Goal: Task Accomplishment & Management: Complete application form

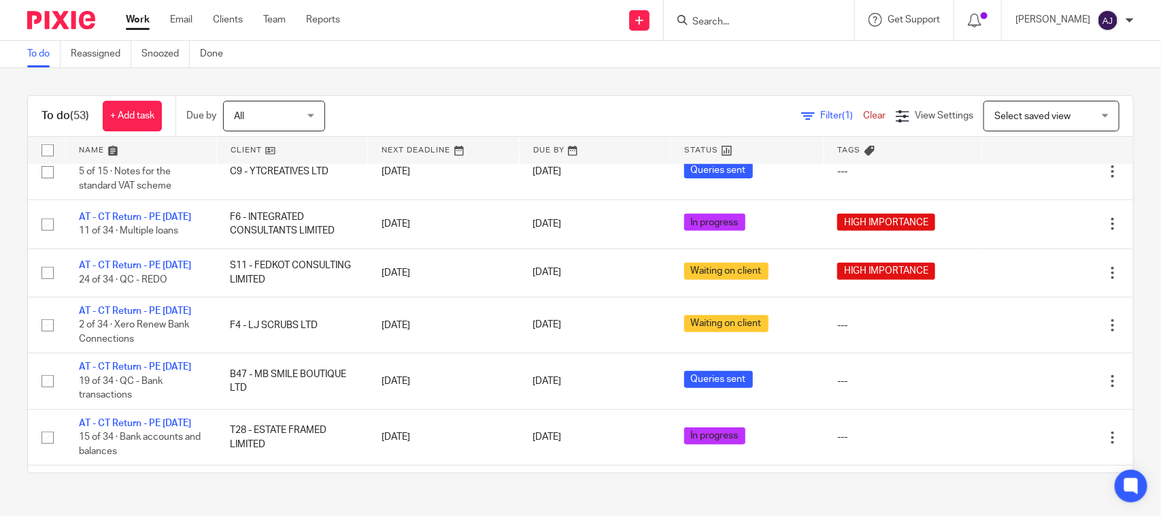
scroll to position [595, 0]
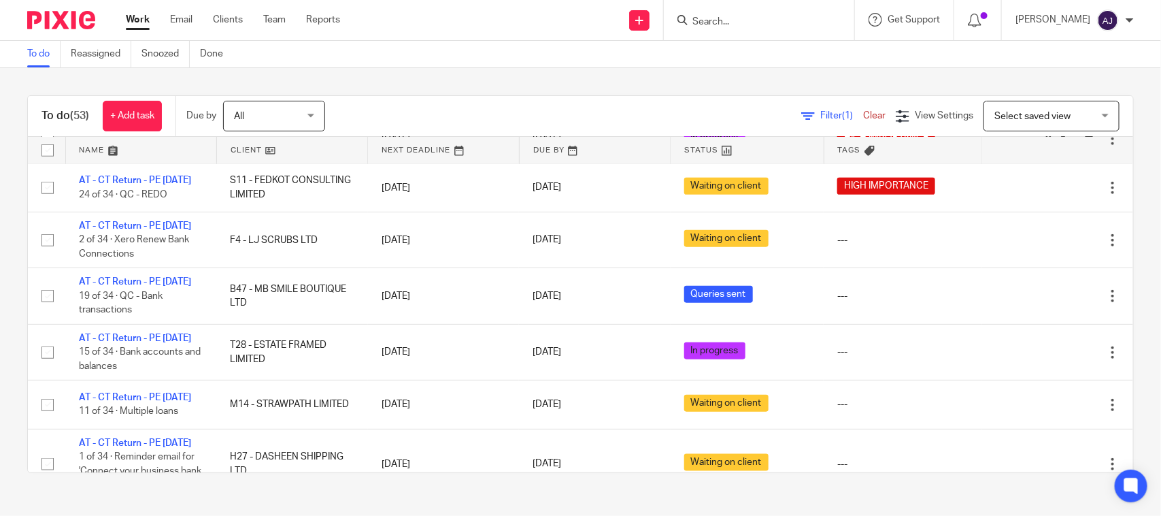
click at [118, 137] on link "AT - CT Return - PE [DATE]" at bounding box center [135, 132] width 112 height 10
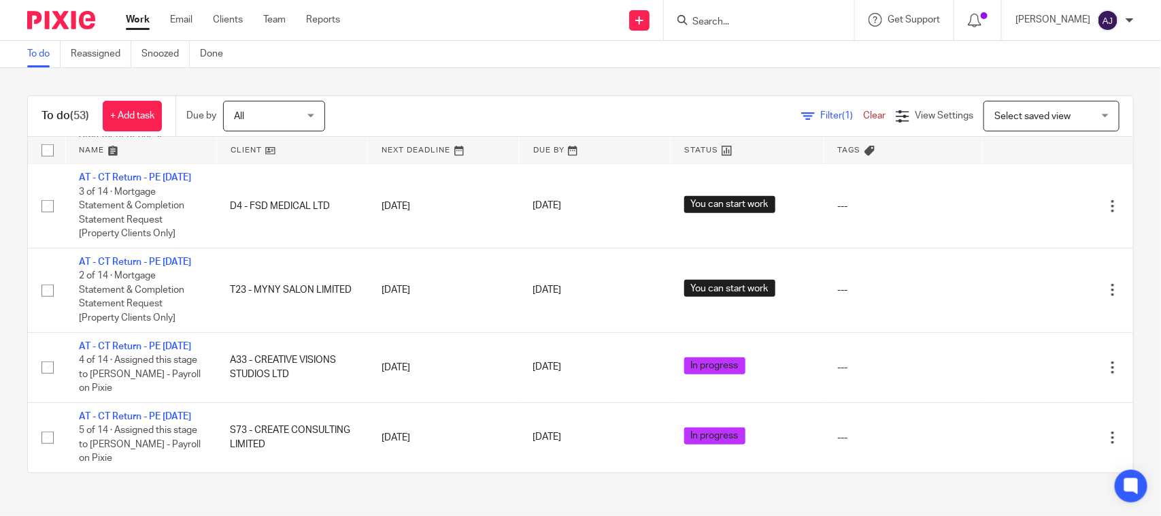
scroll to position [3486, 0]
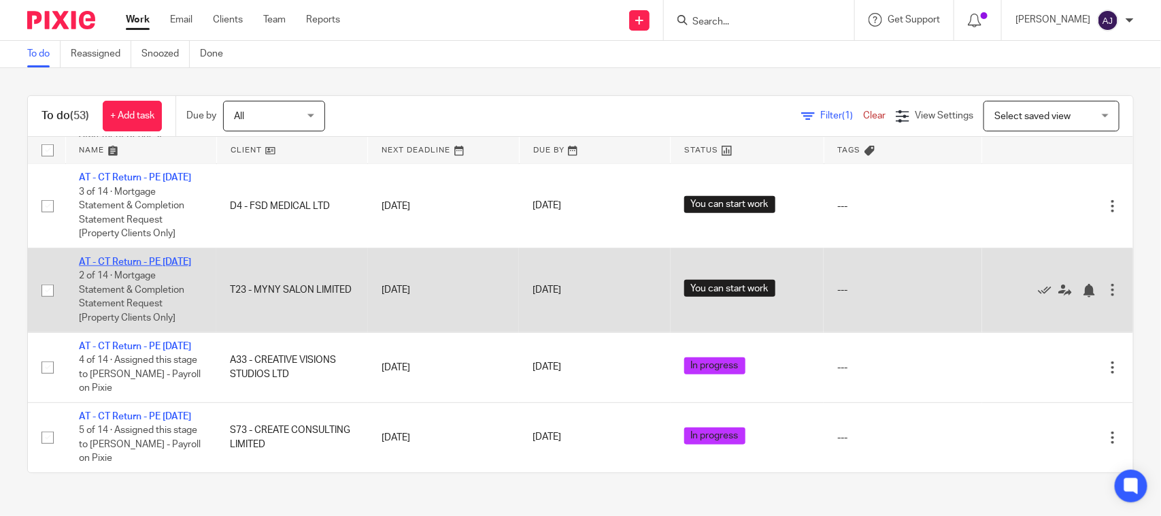
click at [117, 257] on link "AT - CT Return - PE 31-07-2025" at bounding box center [135, 262] width 112 height 10
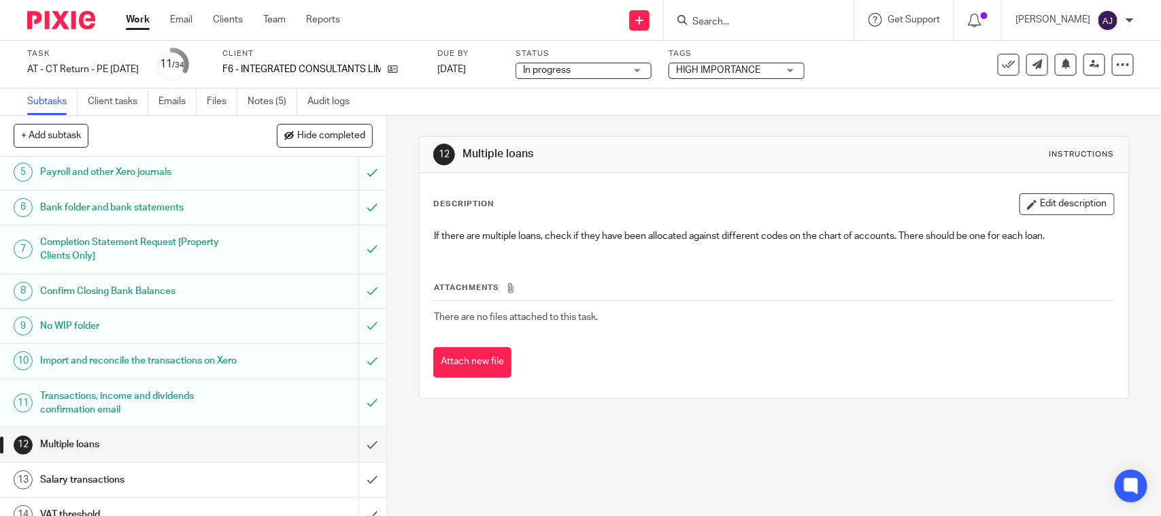
scroll to position [170, 0]
click at [259, 96] on link "Notes (5)" at bounding box center [273, 101] width 50 height 27
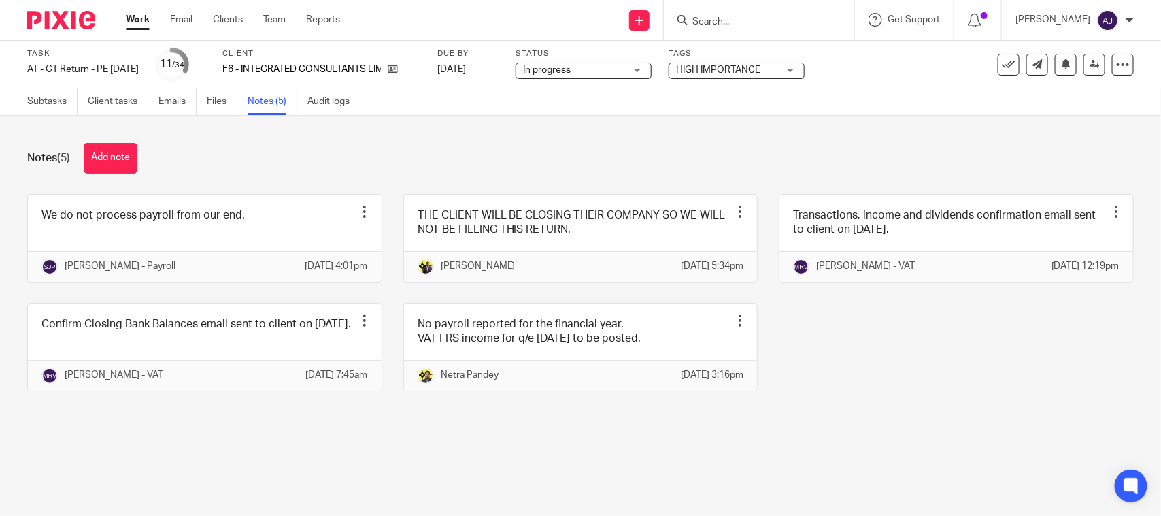
click at [411, 184] on div "Notes (5) Add note We do not process payroll from our end. Edit note Delete not…" at bounding box center [580, 277] width 1161 height 323
click at [358, 165] on div "Notes (5) Add note" at bounding box center [580, 158] width 1107 height 31
click at [60, 101] on link "Subtasks" at bounding box center [52, 101] width 50 height 27
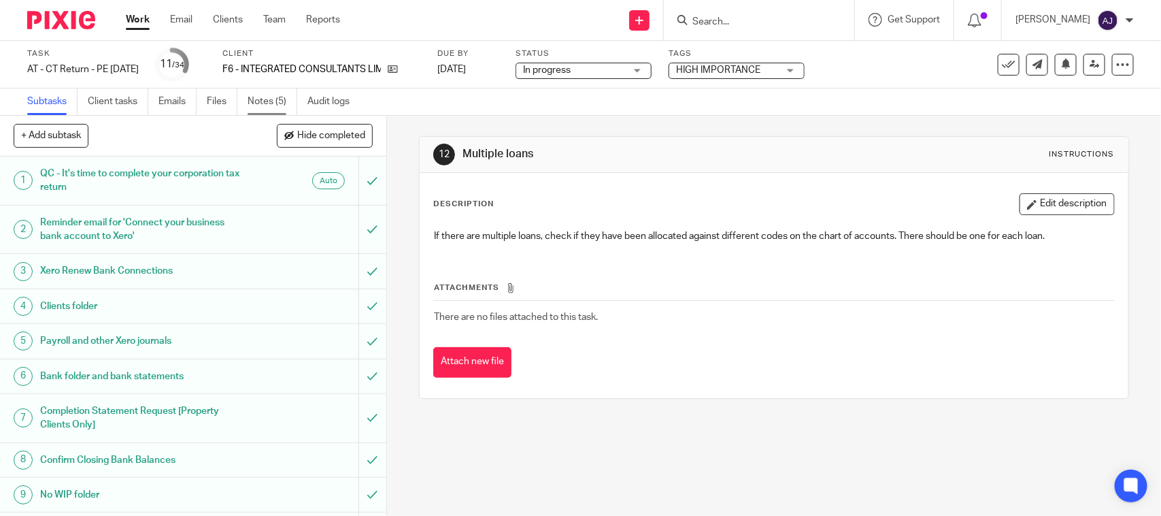
click at [262, 99] on link "Notes (5)" at bounding box center [273, 101] width 50 height 27
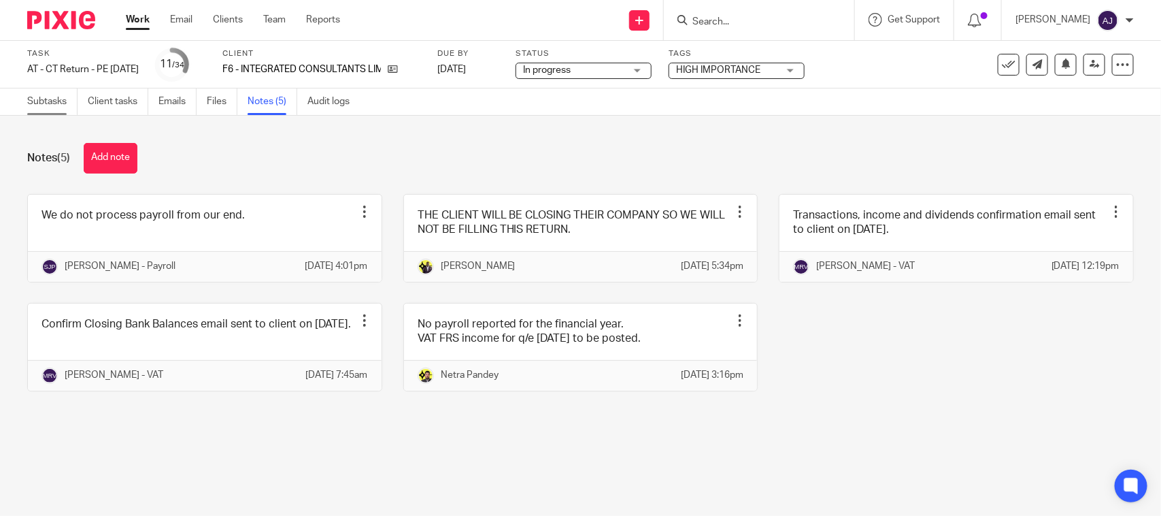
click at [58, 106] on link "Subtasks" at bounding box center [52, 101] width 50 height 27
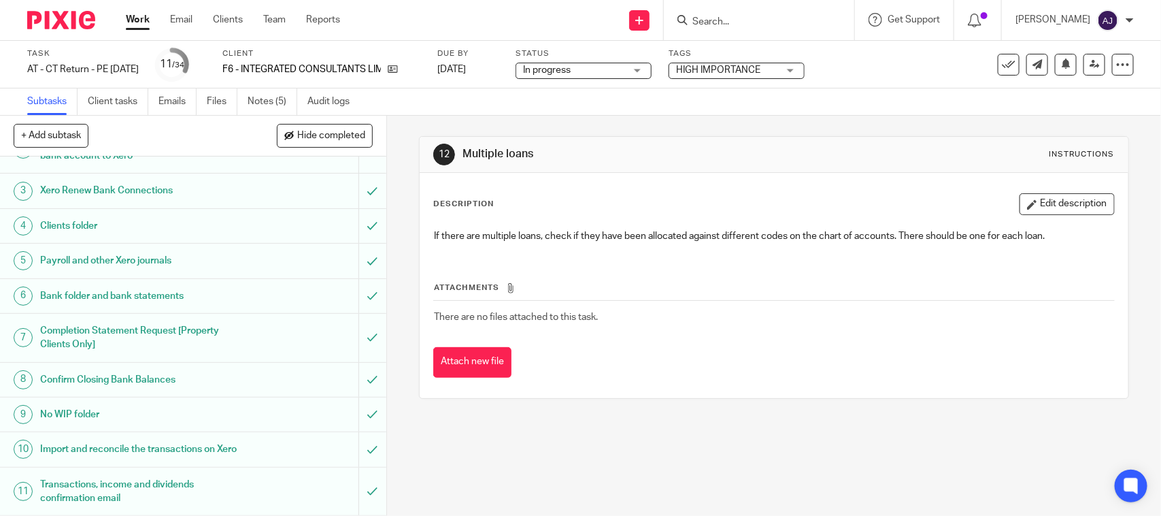
scroll to position [85, 0]
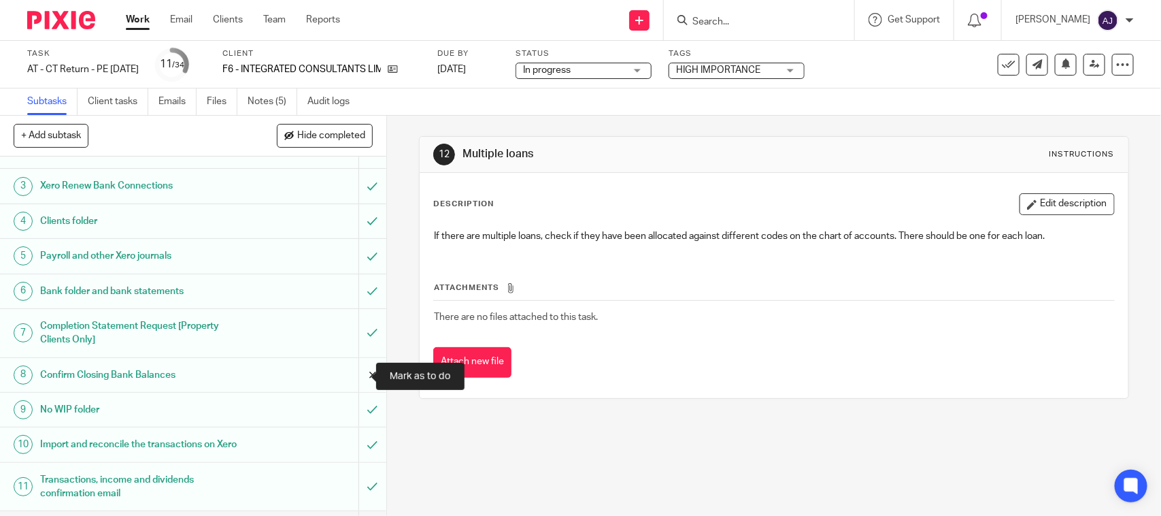
click at [352, 375] on input "submit" at bounding box center [193, 375] width 386 height 34
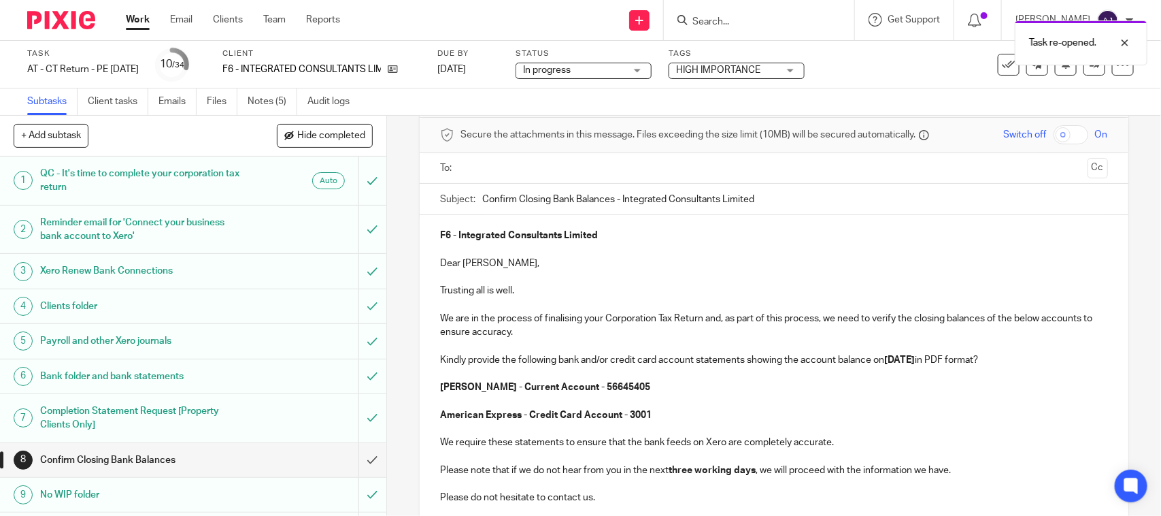
scroll to position [85, 0]
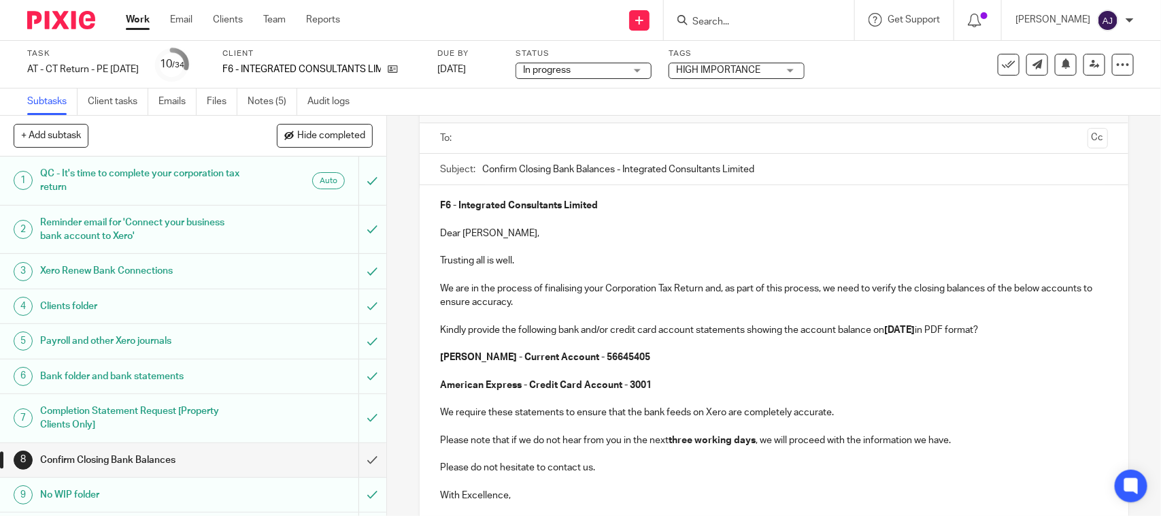
click at [675, 206] on p "F6 - Integrated Consultants Limited" at bounding box center [773, 206] width 667 height 14
copy strong "Integrated Consultants Limited"
paste input "Integrated Consultants Limited"
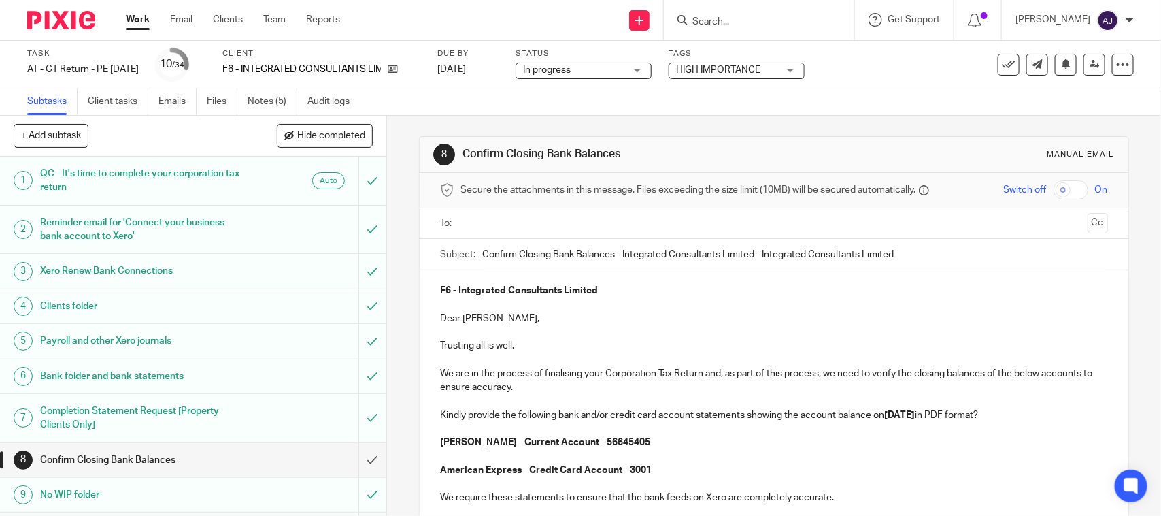
type input "Confirm Closing Bank Balances - Integrated Consultants Limited - Integrated Con…"
click at [417, 76] on div "Client F6 - INTEGRATED CONSULTANTS LIMITED" at bounding box center [321, 64] width 198 height 33
click at [398, 70] on icon at bounding box center [393, 69] width 10 height 10
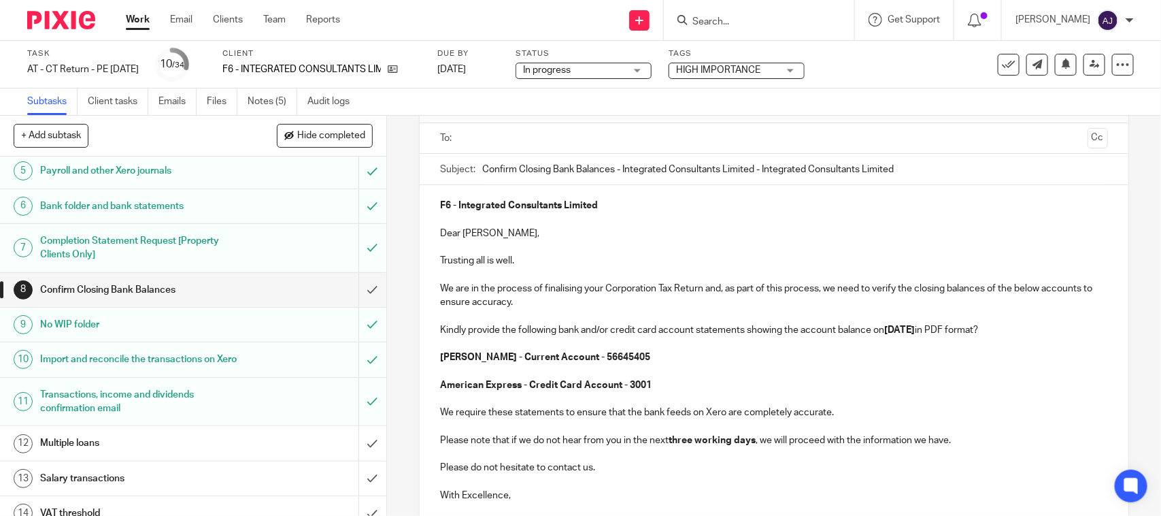
scroll to position [170, 0]
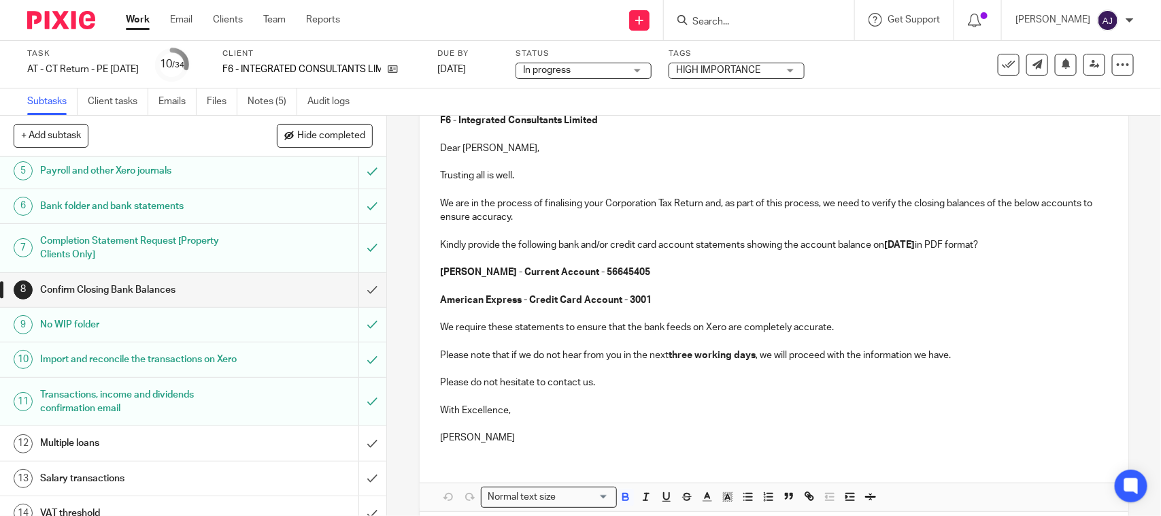
click at [671, 300] on p "American Express - Credit Card Account - 3001" at bounding box center [773, 300] width 667 height 14
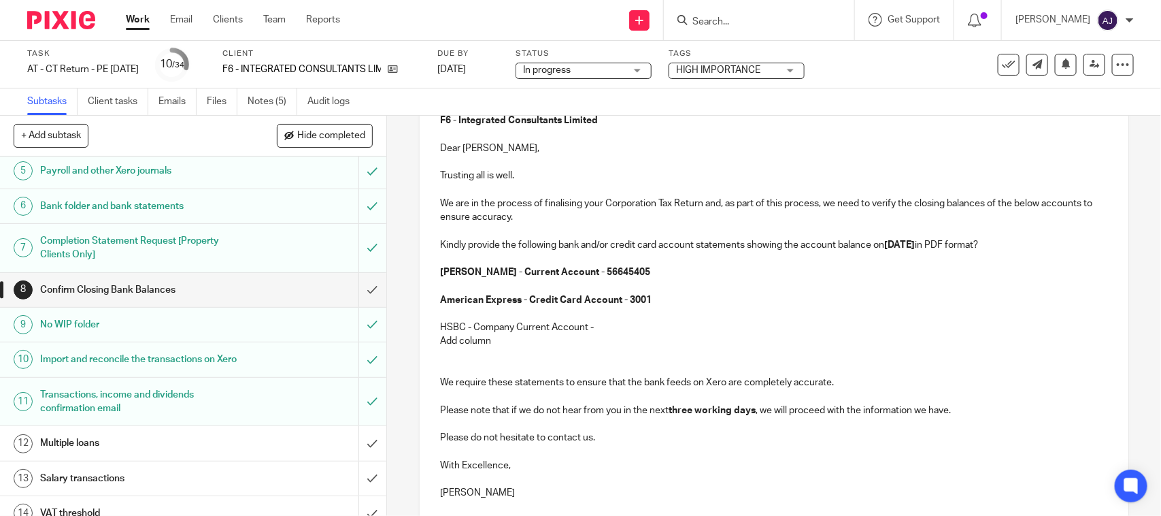
scroll to position [51, 0]
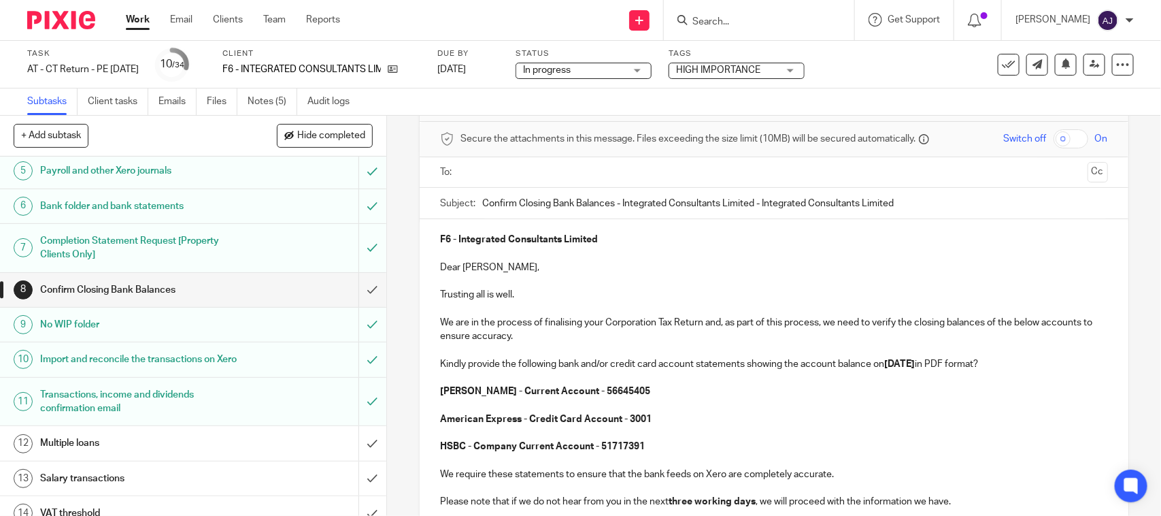
click at [655, 454] on p at bounding box center [773, 460] width 667 height 14
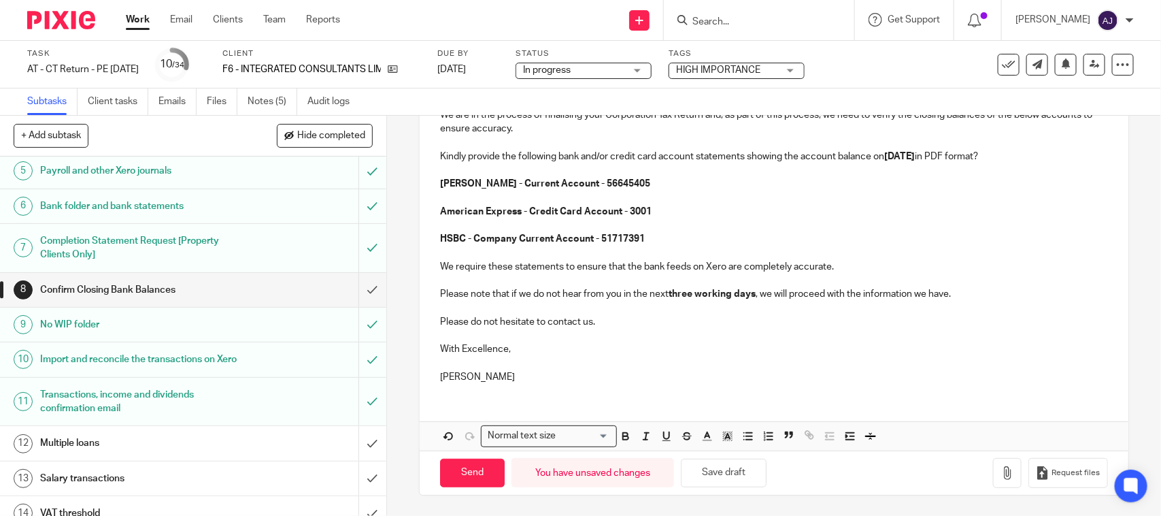
scroll to position [260, 0]
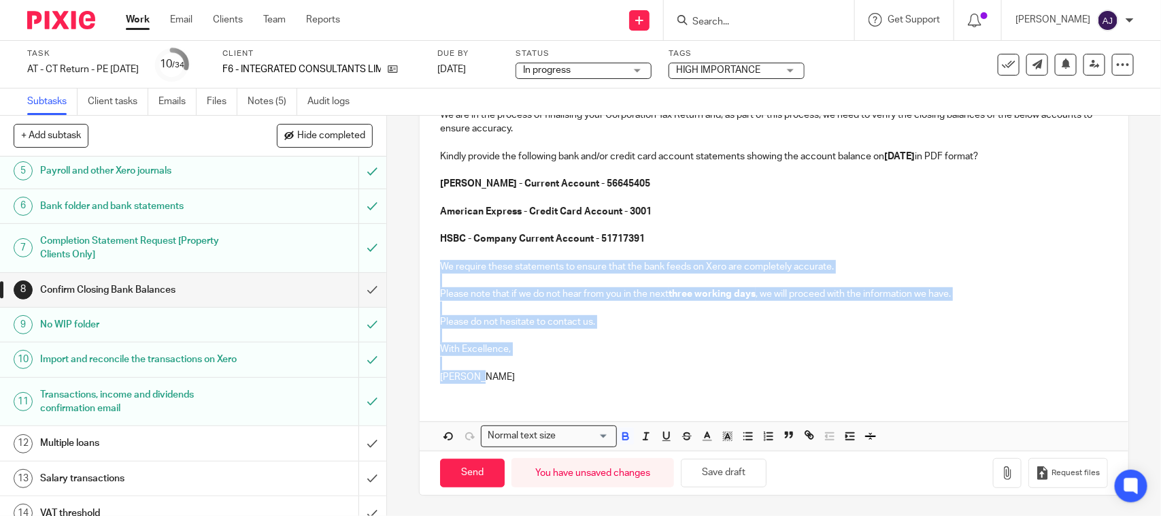
drag, startPoint x: 434, startPoint y: 265, endPoint x: 569, endPoint y: 393, distance: 186.2
click at [569, 393] on div "F6 - Integrated Consultants Limited Dear James, Trusting all is well. We are in…" at bounding box center [774, 231] width 708 height 438
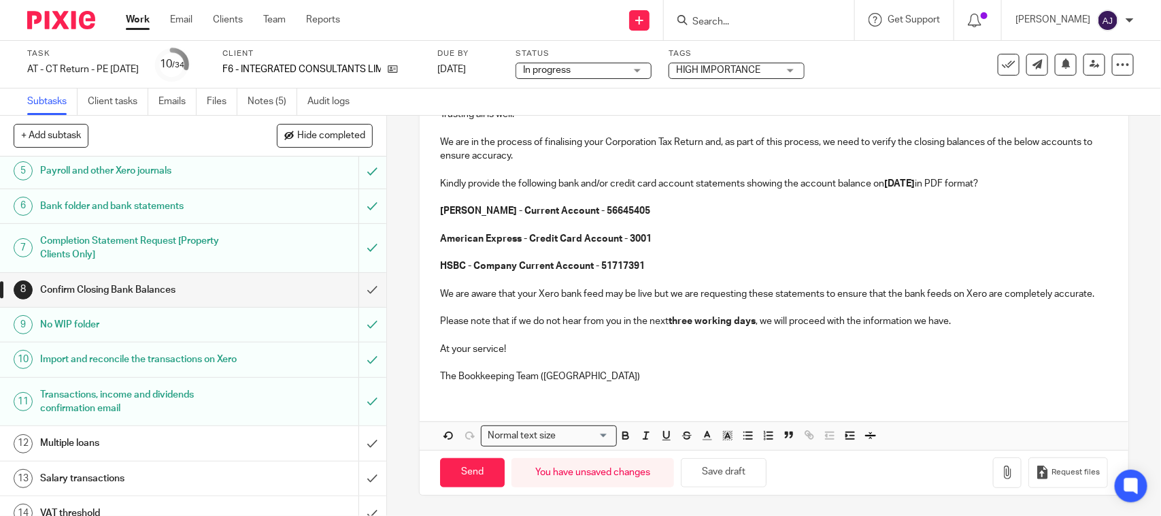
scroll to position [246, 0]
click at [654, 232] on p "American Express - Credit Card Account - 3001" at bounding box center [773, 239] width 667 height 14
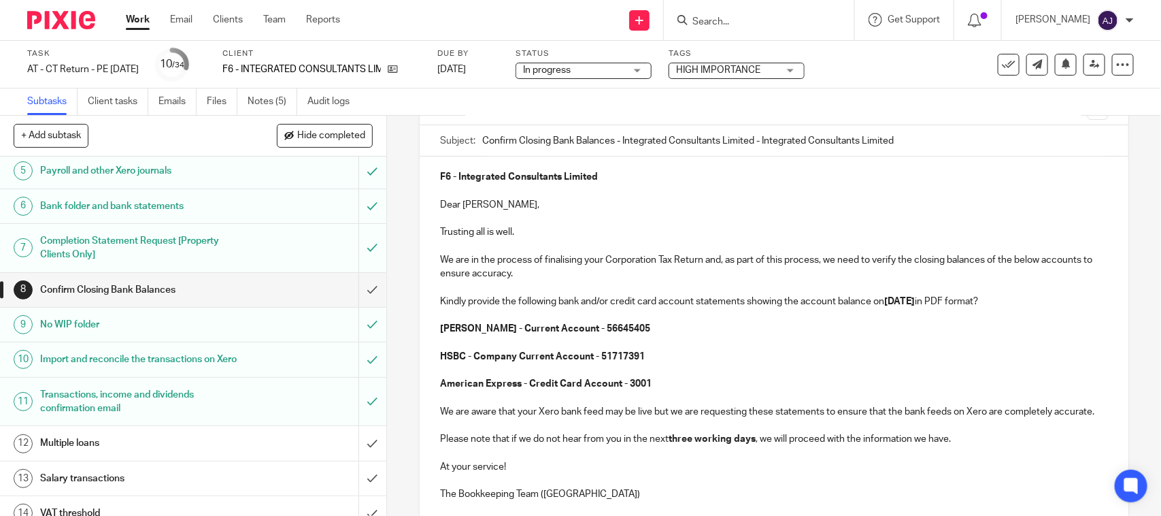
click at [525, 381] on strong "American Express - Credit Card Account - 3001" at bounding box center [546, 384] width 212 height 10
click at [497, 325] on strong "Carter Allen - Current Account - 56645405" at bounding box center [545, 329] width 210 height 10
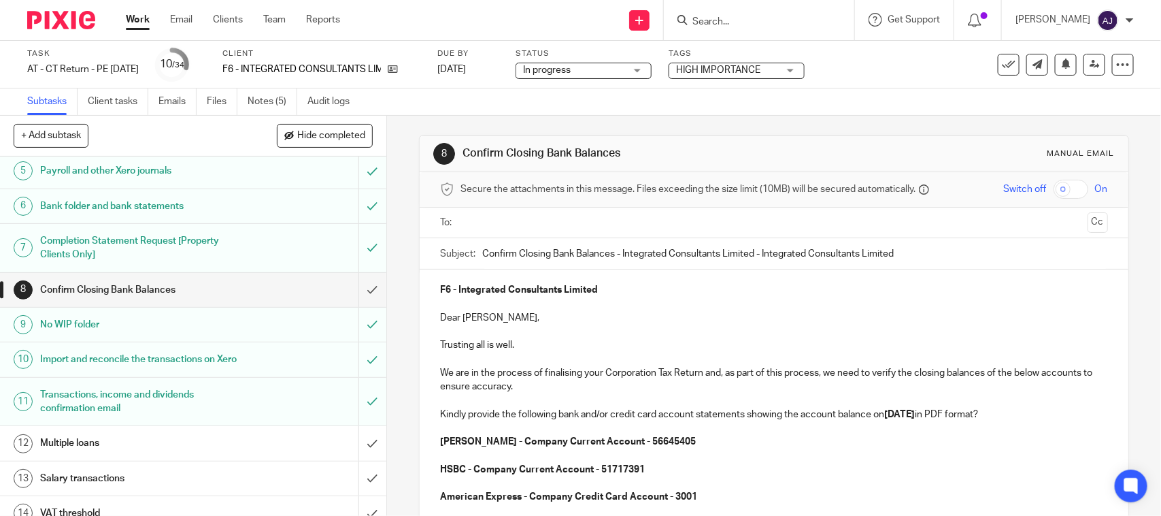
scroll to position [0, 0]
click at [903, 252] on input "Confirm Closing Bank Balances - Integrated Consultants Limited - Integrated Con…" at bounding box center [794, 254] width 625 height 31
click at [482, 255] on input "Confirm Closing Bank Balances - Integrated Consultants Limited" at bounding box center [794, 254] width 625 height 31
type input "URGENT - Confirm Closing Bank Balances - Integrated Consultants Limited"
click at [524, 220] on input "text" at bounding box center [773, 224] width 616 height 16
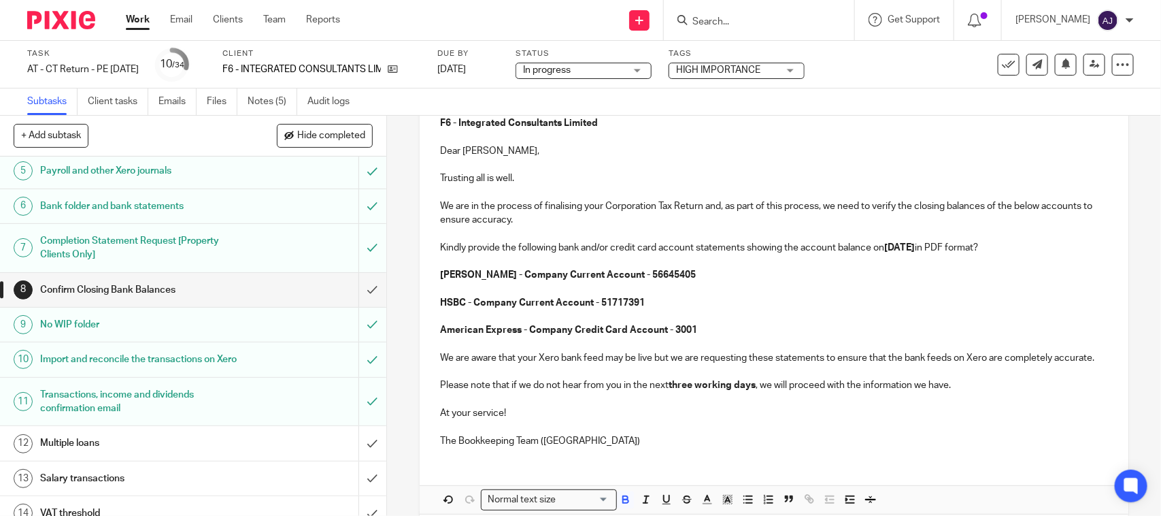
scroll to position [250, 0]
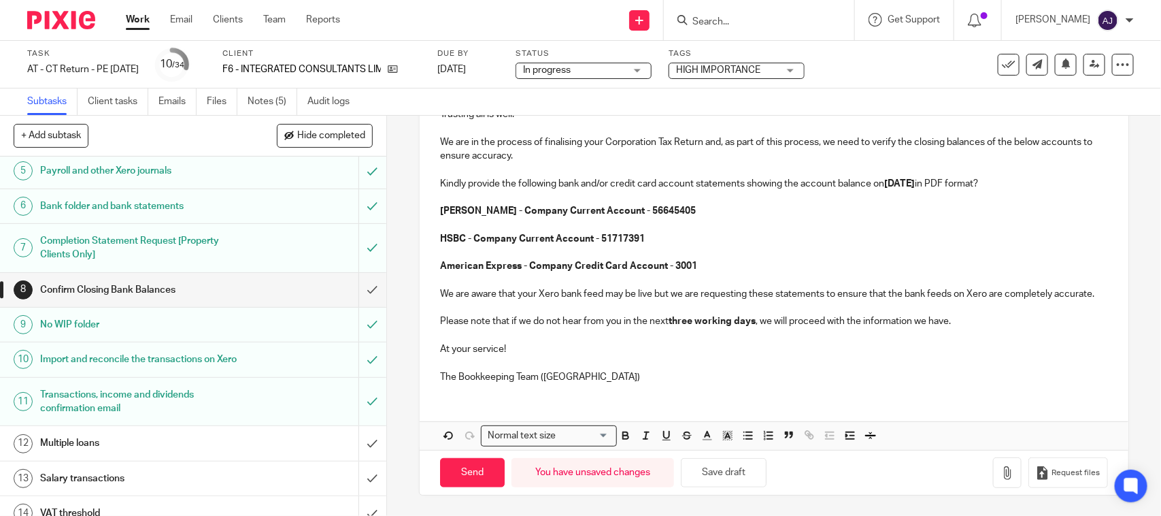
click at [620, 388] on div "F6 - Integrated Consultants Limited Dear James, Trusting all is well. We are in…" at bounding box center [774, 216] width 708 height 354
click at [484, 478] on input "Send" at bounding box center [472, 472] width 65 height 29
type input "Sent"
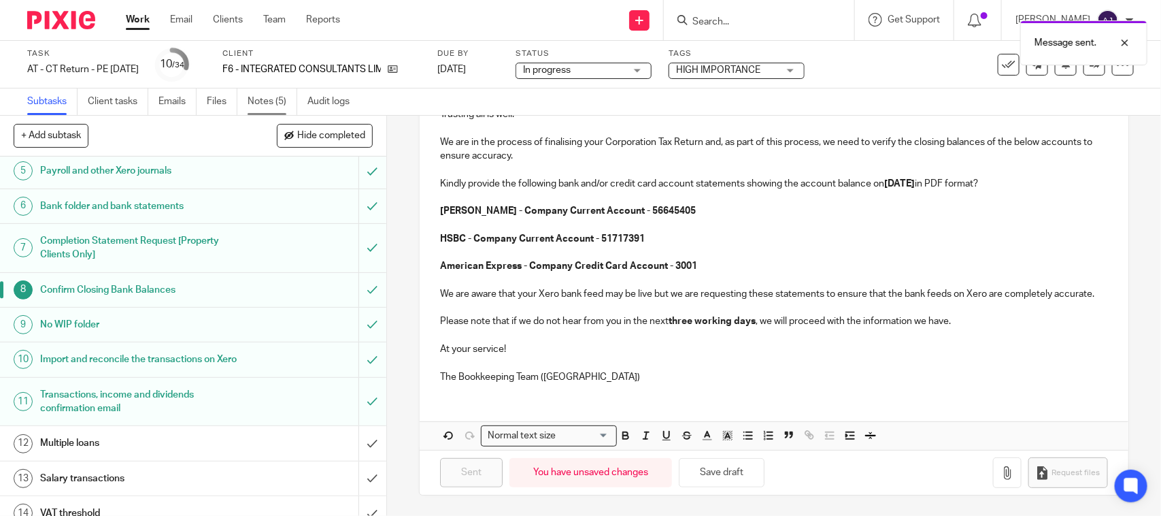
click at [267, 103] on link "Notes (5)" at bounding box center [273, 101] width 50 height 27
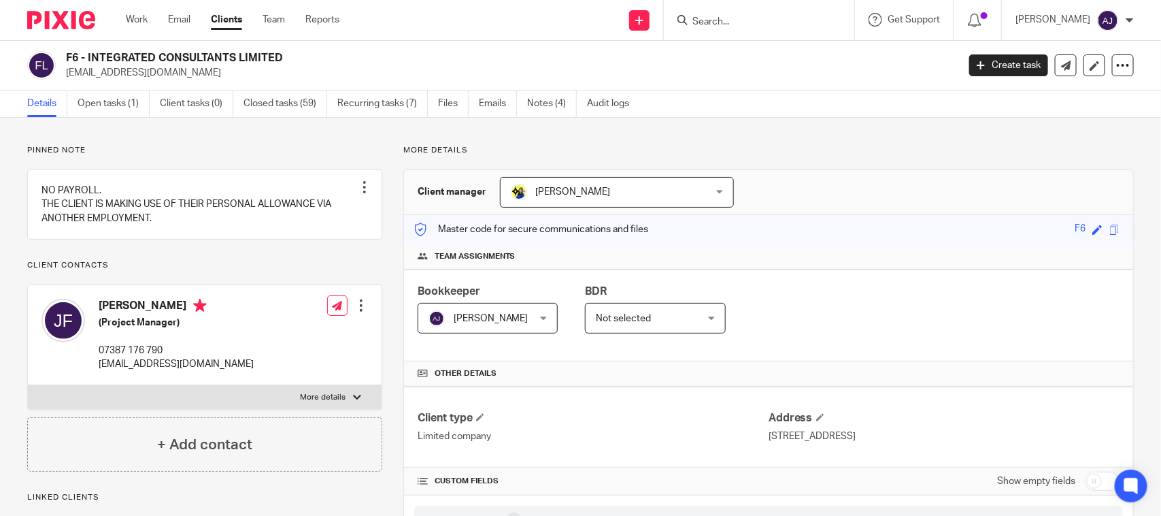
click at [858, 112] on div "Details Open tasks (1) Client tasks (0) Closed tasks (59) Recurring tasks (7) F…" at bounding box center [580, 103] width 1161 height 27
click at [541, 104] on link "Notes (4)" at bounding box center [552, 103] width 50 height 27
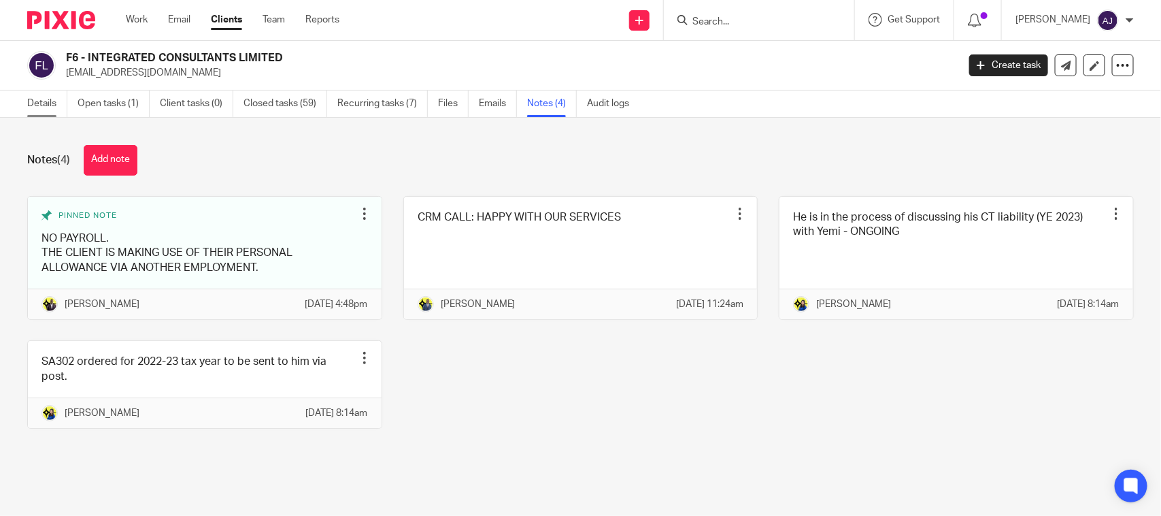
click at [46, 104] on link "Details" at bounding box center [47, 103] width 40 height 27
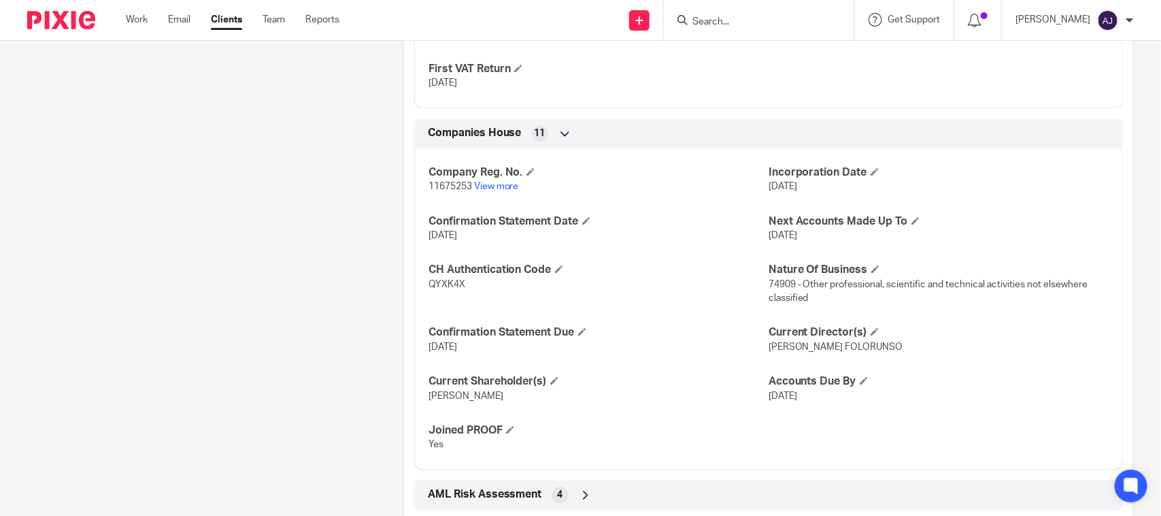
scroll to position [1190, 0]
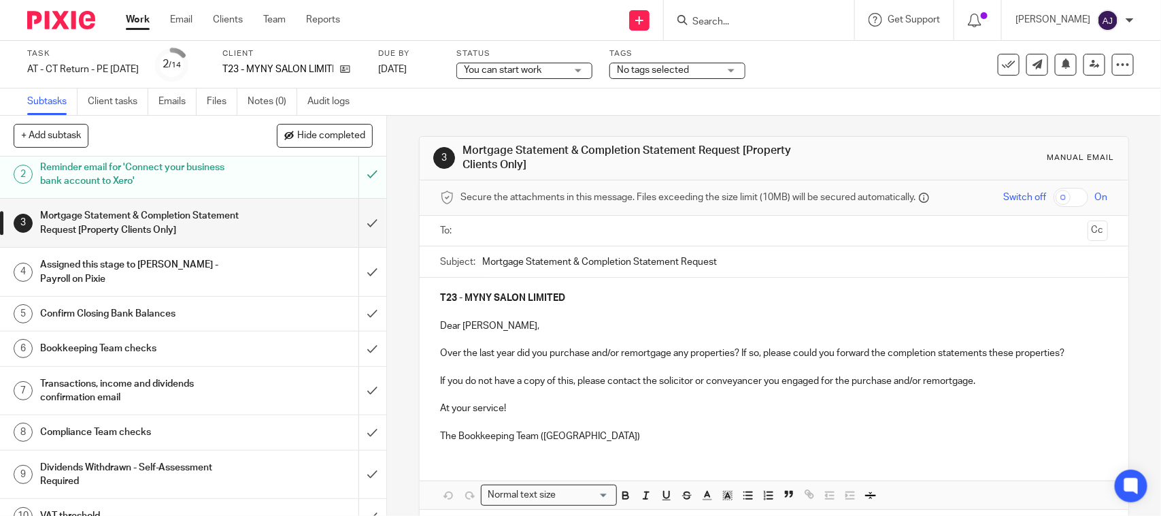
scroll to position [85, 0]
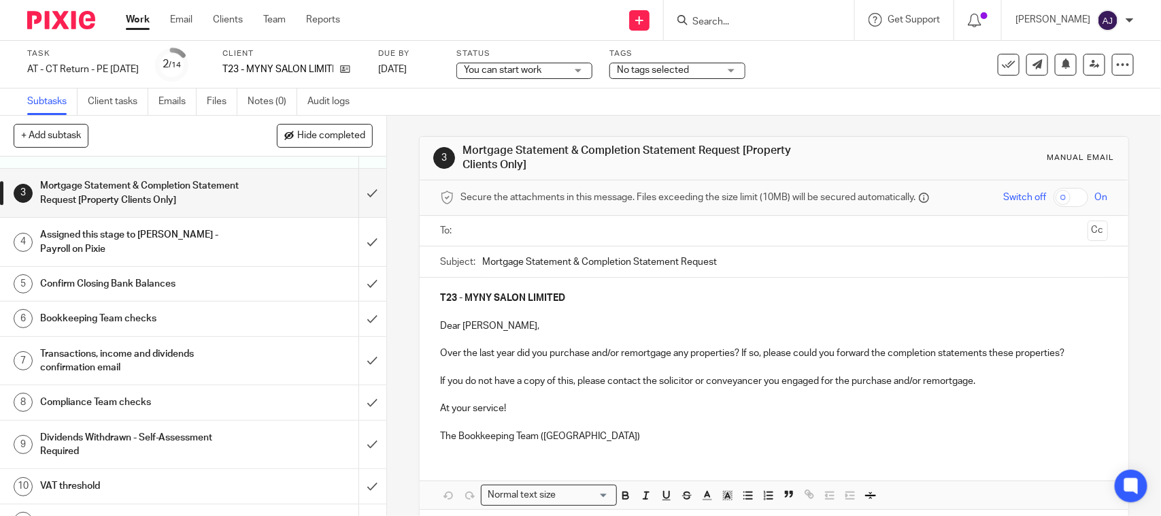
click at [124, 287] on h1 "Confirm Closing Bank Balances" at bounding box center [141, 283] width 203 height 20
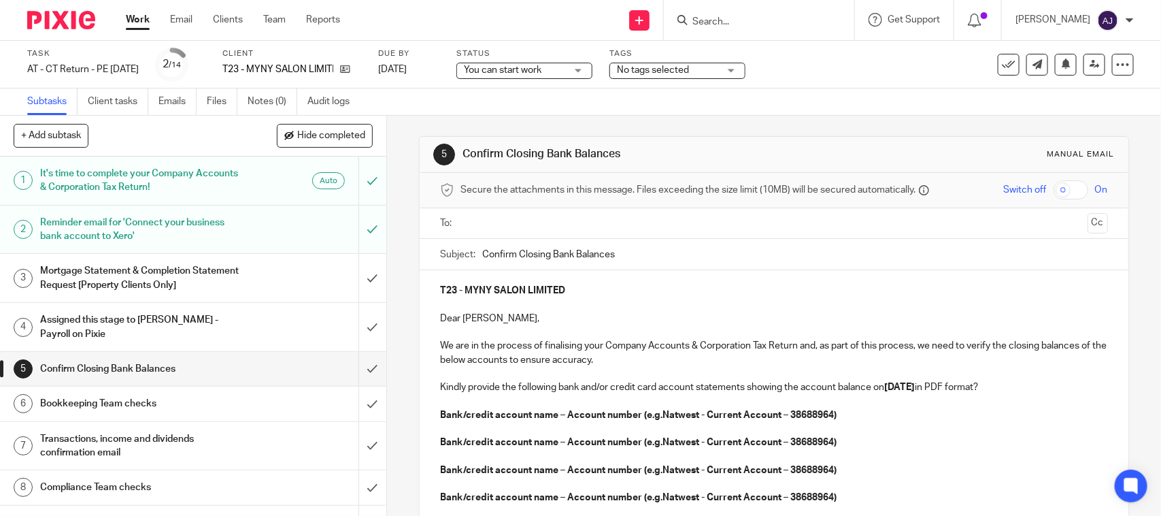
scroll to position [170, 0]
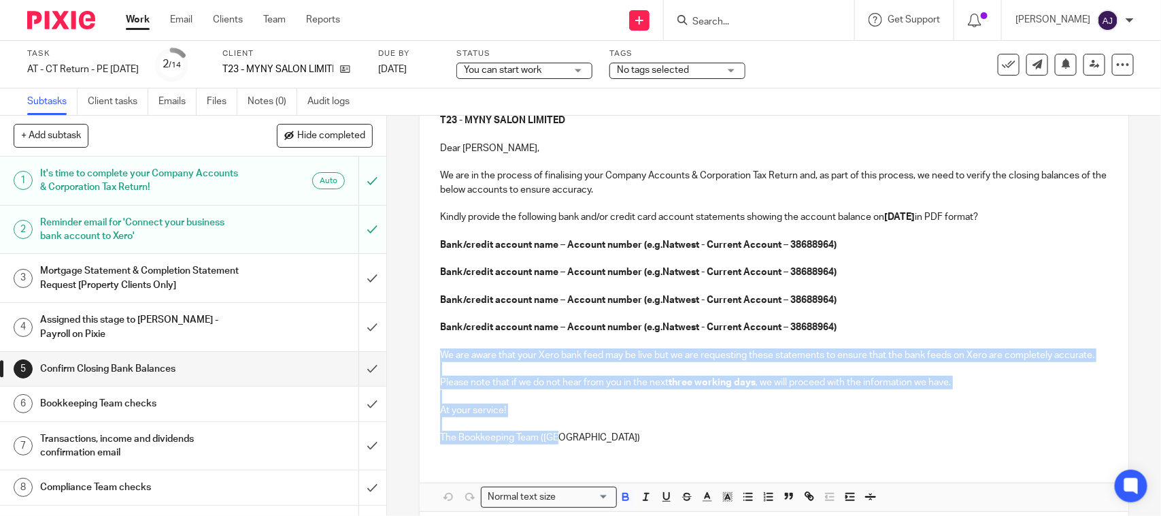
drag, startPoint x: 435, startPoint y: 354, endPoint x: 616, endPoint y: 454, distance: 206.4
click at [614, 454] on div "T23 - MYNY SALON LIMITED Dear Jashala, We are in the process of finalising your…" at bounding box center [774, 277] width 708 height 354
copy div "We are aware that your Xero bank feed may be live but we are requesting these s…"
click at [667, 444] on p "The Bookkeeping Team (CT)" at bounding box center [773, 438] width 667 height 14
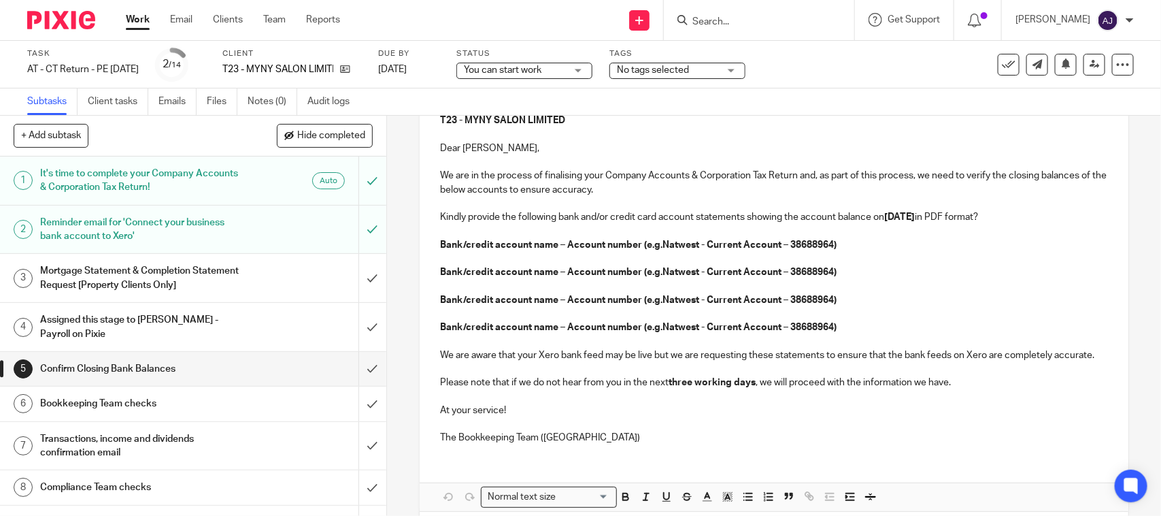
click at [613, 444] on p "The Bookkeeping Team (CT)" at bounding box center [773, 438] width 667 height 14
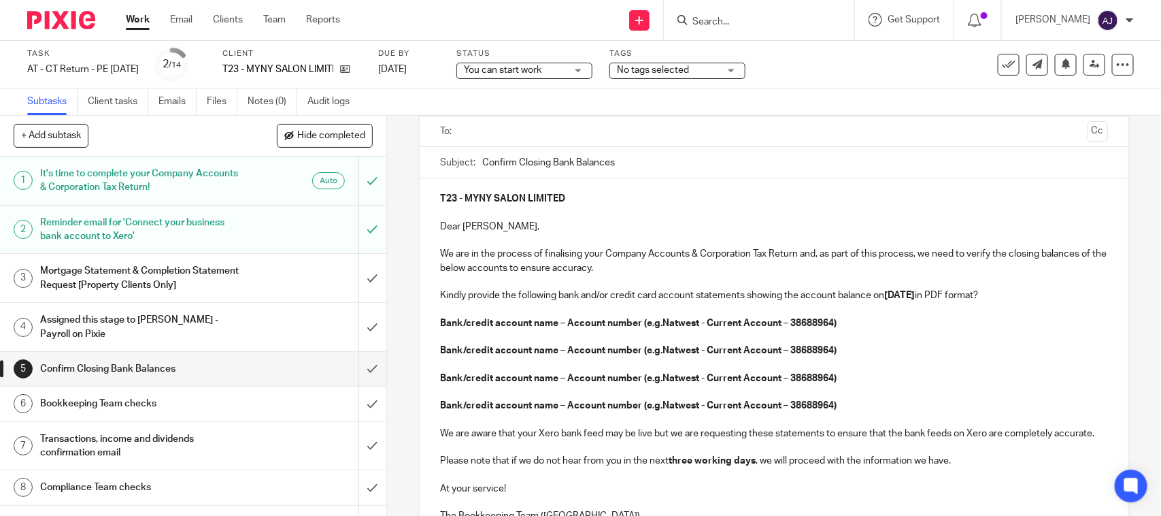
scroll to position [0, 0]
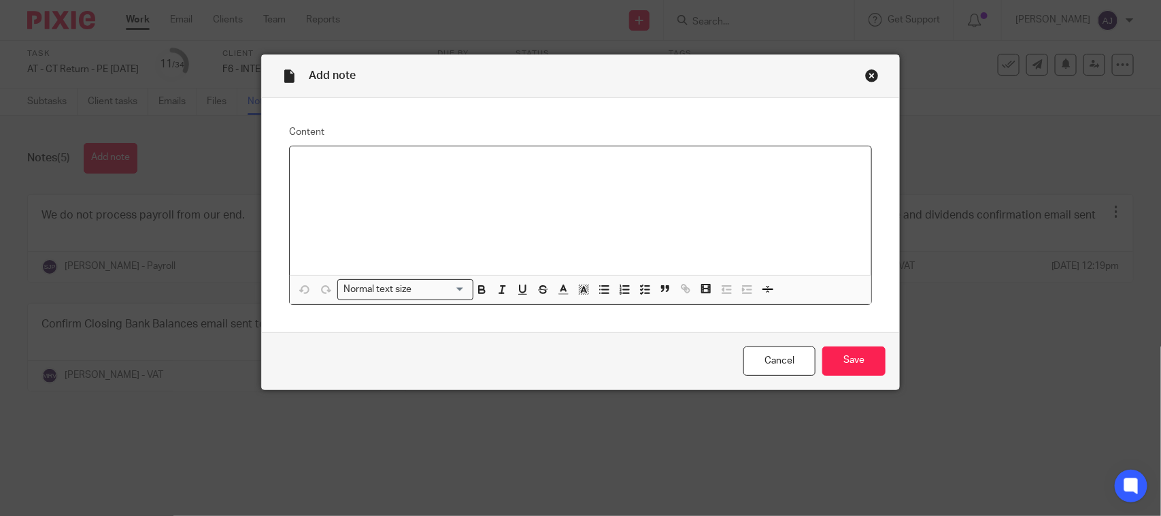
click at [407, 216] on div at bounding box center [581, 210] width 582 height 129
click at [811, 354] on div "Cancel Save" at bounding box center [580, 360] width 637 height 57
click at [838, 363] on input "Save" at bounding box center [853, 360] width 63 height 29
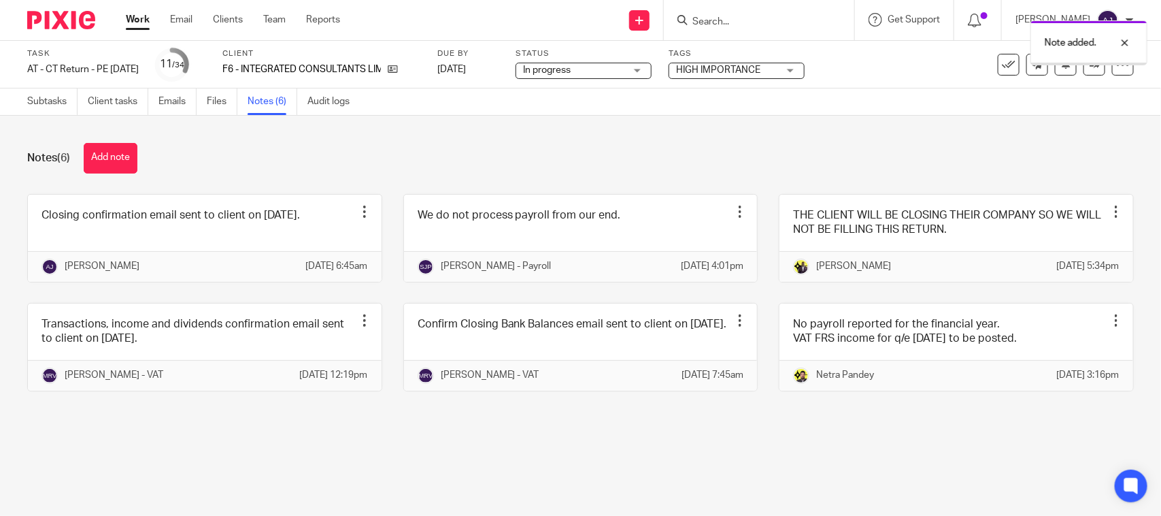
click at [675, 131] on div "Notes (6) Add note Closing confirmation email sent to client on [DATE]. Edit no…" at bounding box center [580, 277] width 1161 height 323
click at [822, 411] on div "Closing confirmation email sent to client on [DATE]. Edit note Delete note [PER…" at bounding box center [570, 303] width 1128 height 218
click at [575, 143] on div "Notes (6) Add note" at bounding box center [580, 158] width 1107 height 31
click at [643, 150] on div "Notes (6) Add note" at bounding box center [580, 158] width 1107 height 31
click at [451, 155] on div "Notes (6) Add note" at bounding box center [580, 158] width 1107 height 31
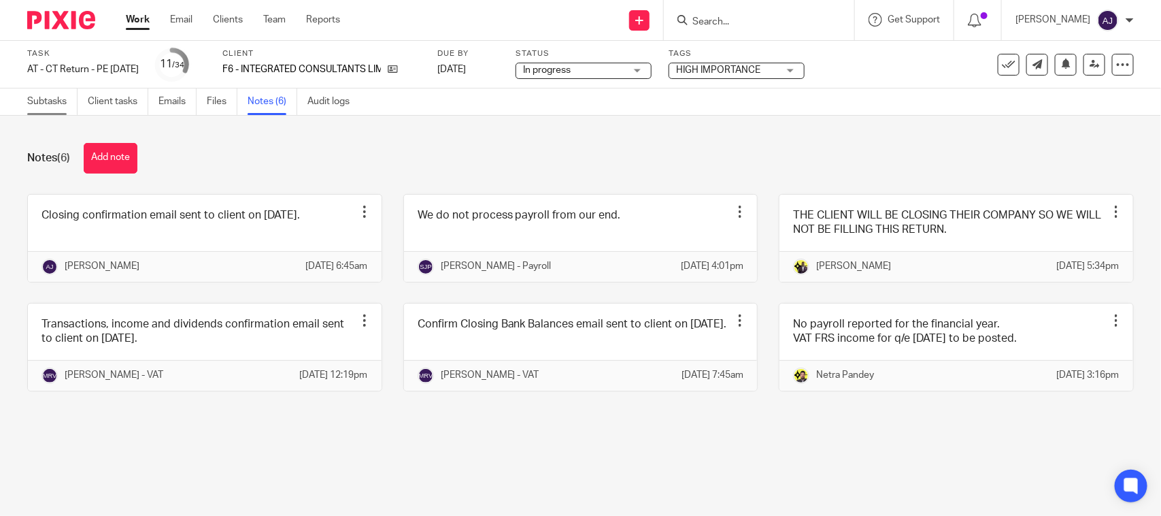
click at [70, 103] on link "Subtasks" at bounding box center [52, 101] width 50 height 27
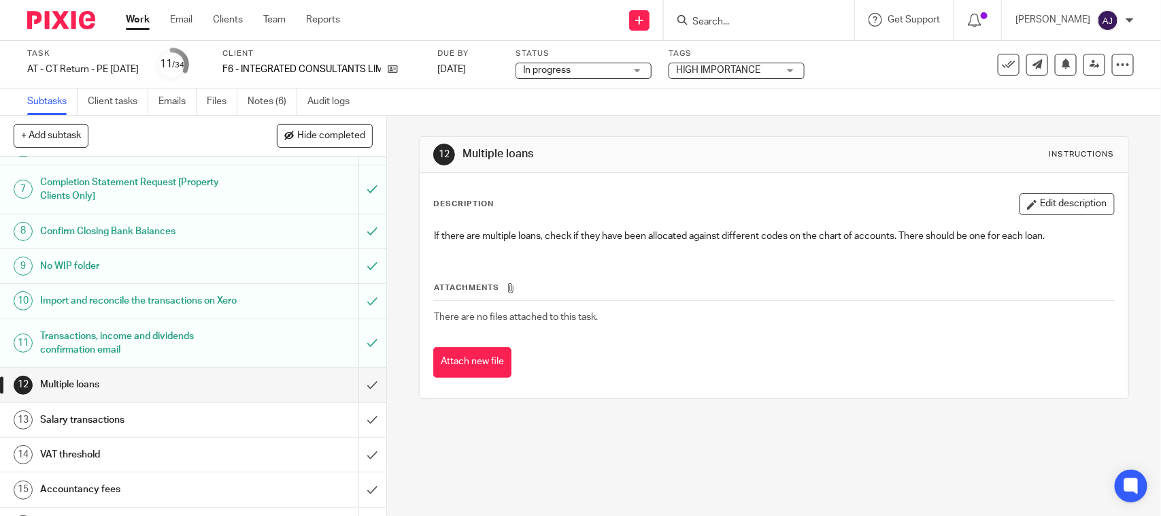
scroll to position [255, 0]
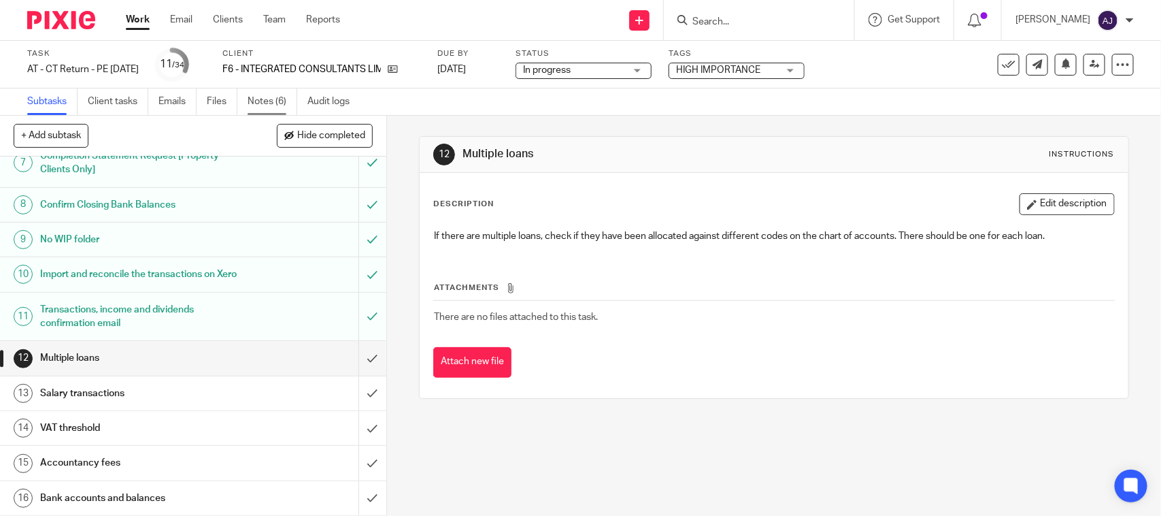
click at [257, 99] on link "Notes (6)" at bounding box center [273, 101] width 50 height 27
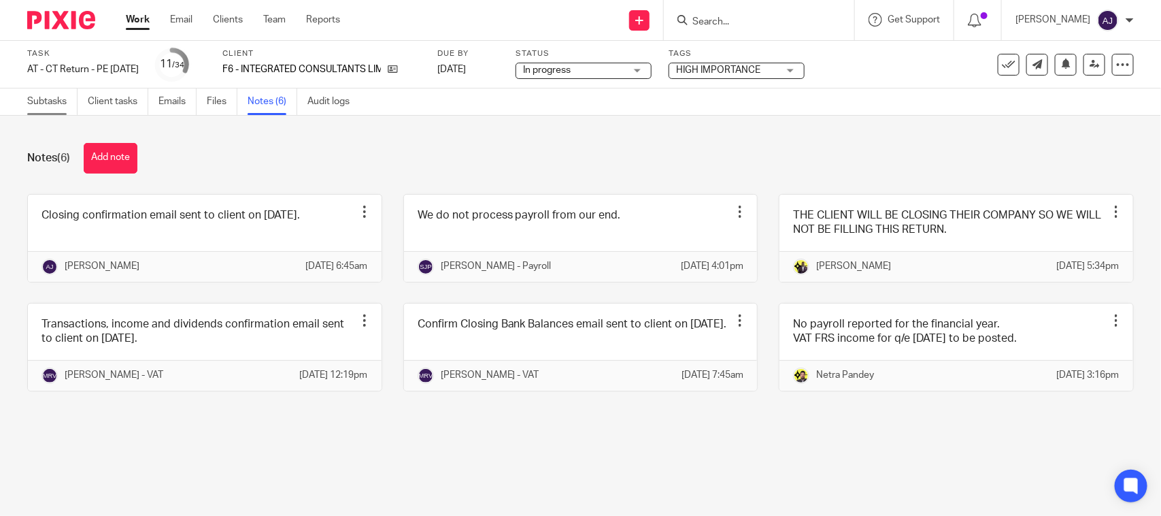
click at [29, 97] on link "Subtasks" at bounding box center [52, 101] width 50 height 27
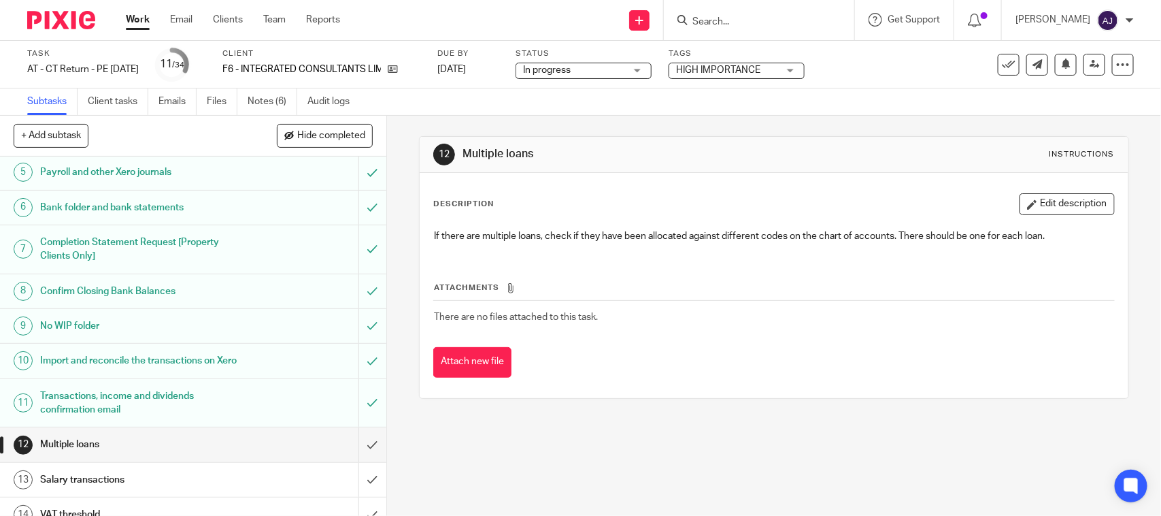
scroll to position [170, 0]
click at [847, 307] on td "There are no files attached to this task." at bounding box center [773, 317] width 681 height 33
click at [933, 379] on div "Description Edit description If there are multiple loans, check if they have be…" at bounding box center [774, 285] width 708 height 225
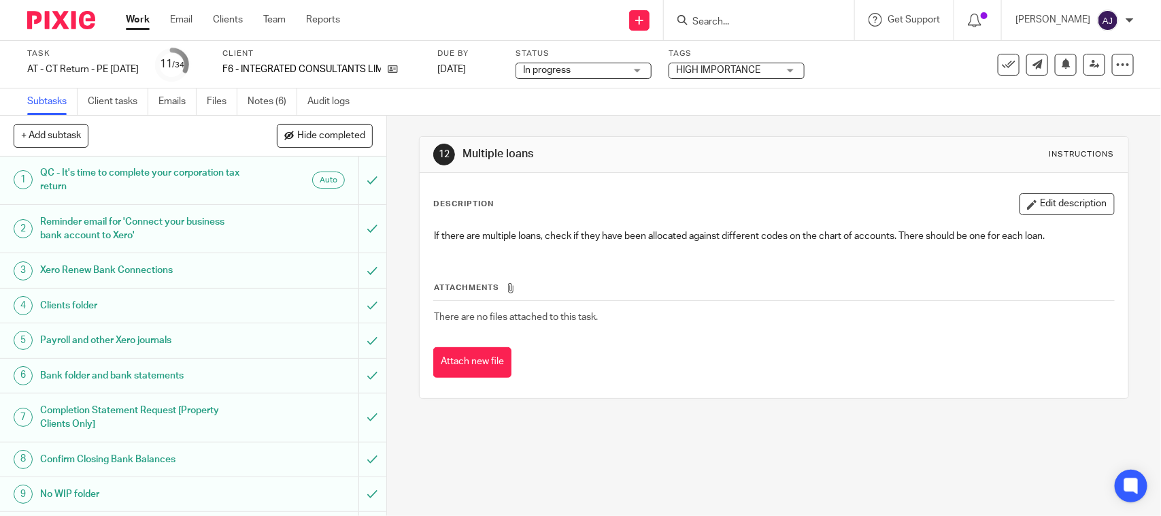
scroll to position [0, 0]
click at [260, 105] on link "Notes (6)" at bounding box center [273, 101] width 50 height 27
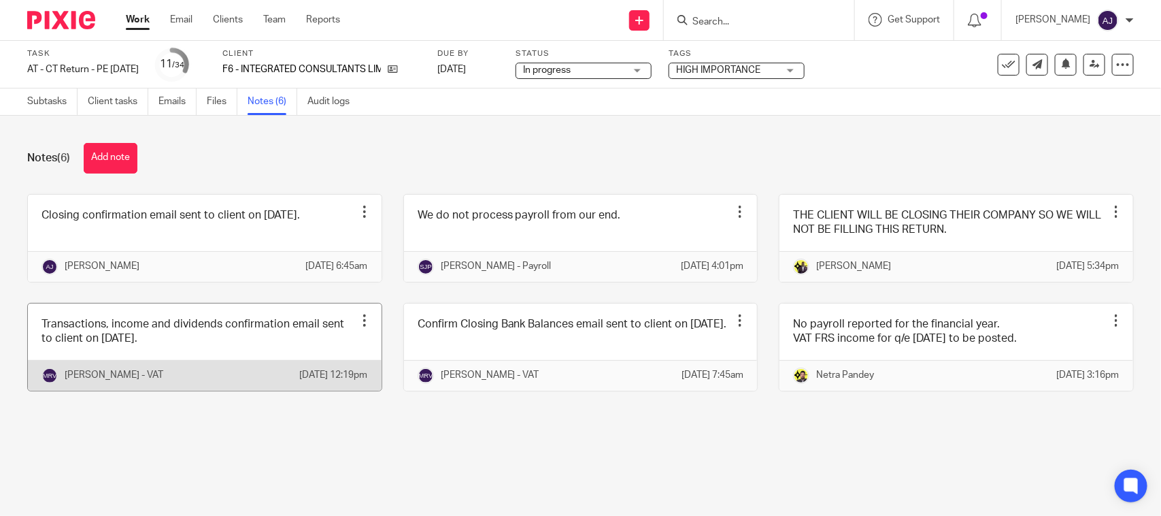
click at [222, 365] on link at bounding box center [205, 346] width 354 height 87
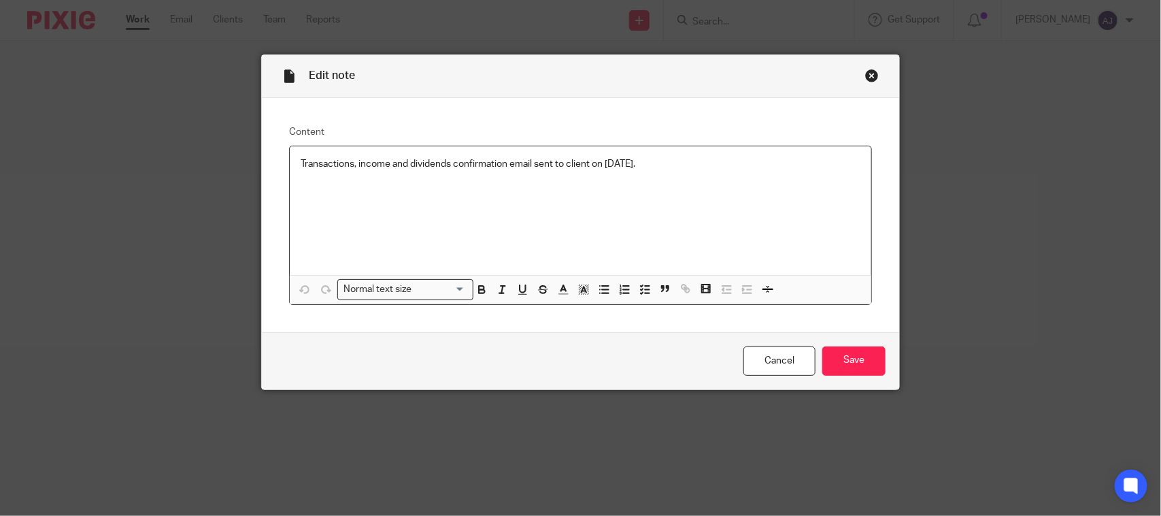
click at [711, 169] on p "Transactions, income and dividends confirmation email sent to client on [DATE]." at bounding box center [581, 164] width 560 height 14
click at [860, 355] on input "Save" at bounding box center [853, 360] width 63 height 29
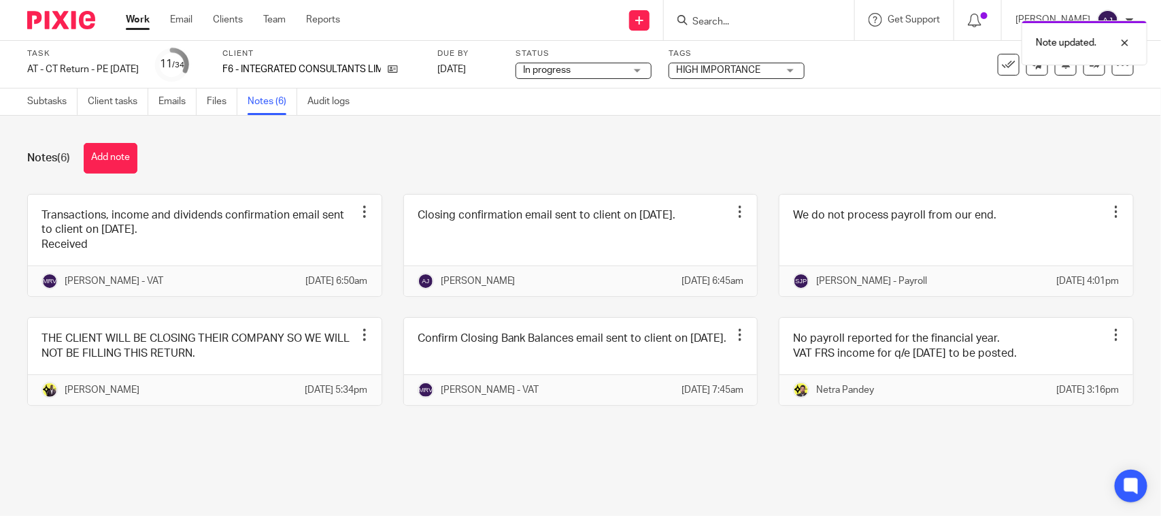
click at [269, 453] on div "Notes (6) Add note Transactions, income and dividends confirmation email sent t…" at bounding box center [580, 284] width 1161 height 337
click at [505, 121] on div "Notes (6) Add note Transactions, income and dividends confirmation email sent t…" at bounding box center [580, 284] width 1161 height 337
click at [377, 119] on div "Notes (6) Add note Transactions, income and dividends confirmation email sent t…" at bounding box center [580, 284] width 1161 height 337
click at [502, 154] on div "Notes (6) Add note" at bounding box center [580, 158] width 1107 height 31
click at [337, 154] on div "Notes (6) Add note" at bounding box center [580, 158] width 1107 height 31
